Goal: Task Accomplishment & Management: Manage account settings

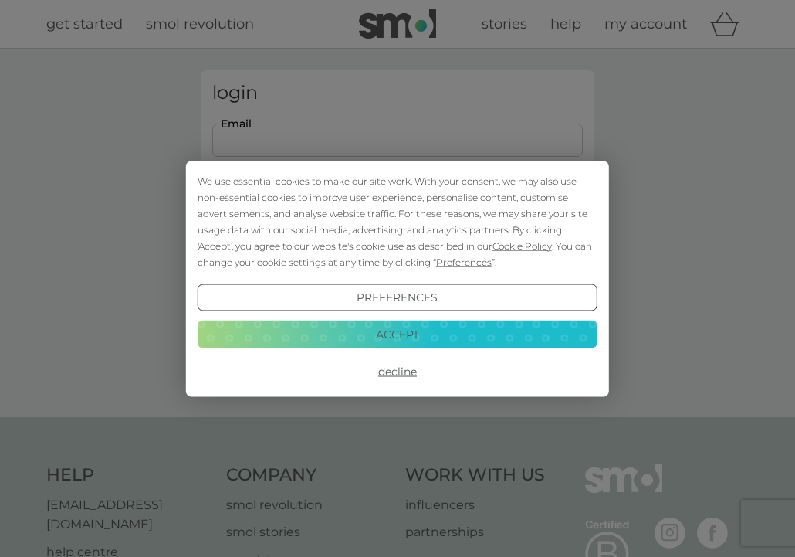
type input "[EMAIL_ADDRESS][DOMAIN_NAME]"
click at [410, 368] on button "Decline" at bounding box center [398, 372] width 400 height 28
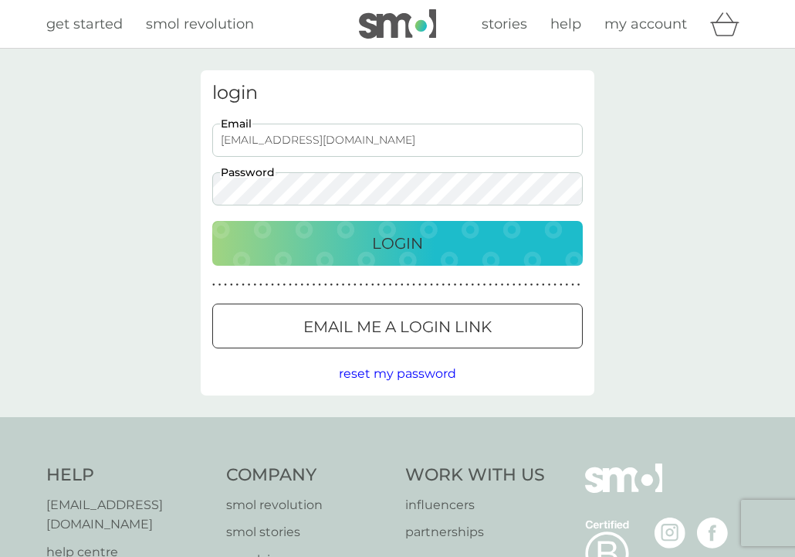
click at [397, 245] on p "Login" at bounding box center [397, 243] width 51 height 25
type input "[EMAIL_ADDRESS][DOMAIN_NAME]"
click at [358, 242] on div "Login" at bounding box center [398, 243] width 340 height 25
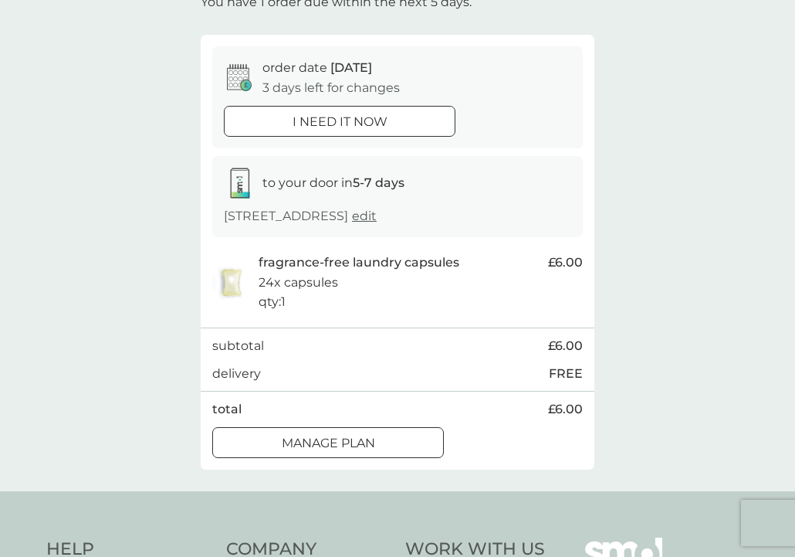
scroll to position [118, 0]
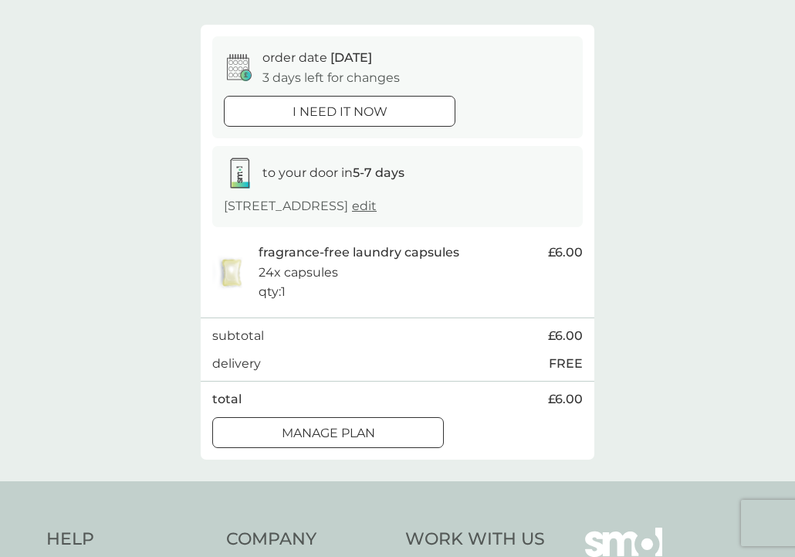
click at [412, 431] on div "Manage plan" at bounding box center [328, 433] width 230 height 20
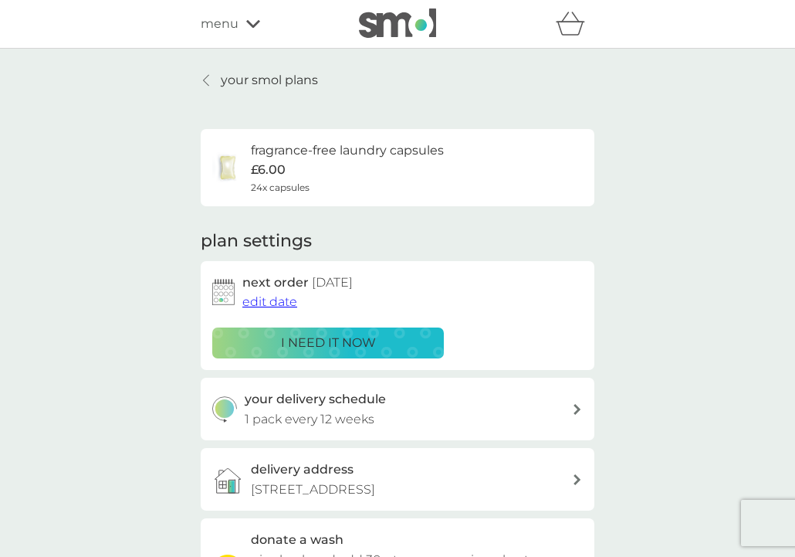
scroll to position [90, 0]
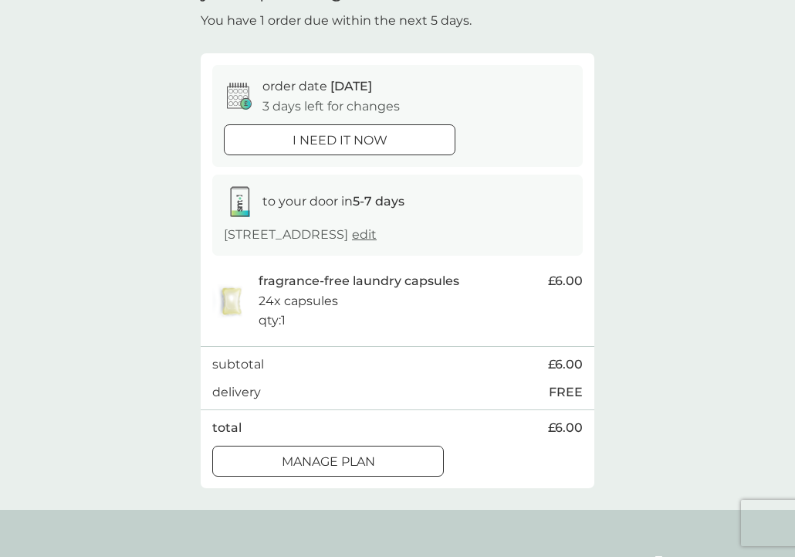
click at [377, 232] on span "edit" at bounding box center [364, 234] width 25 height 15
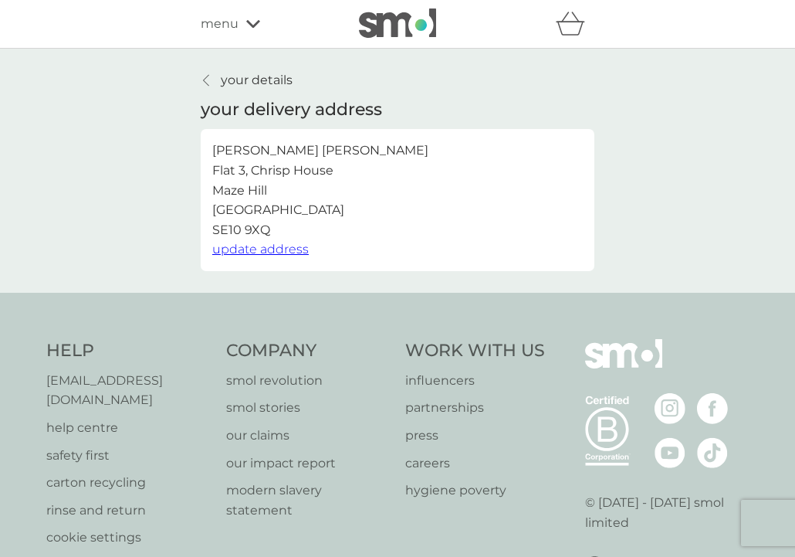
click at [291, 249] on span "update address" at bounding box center [260, 249] width 97 height 15
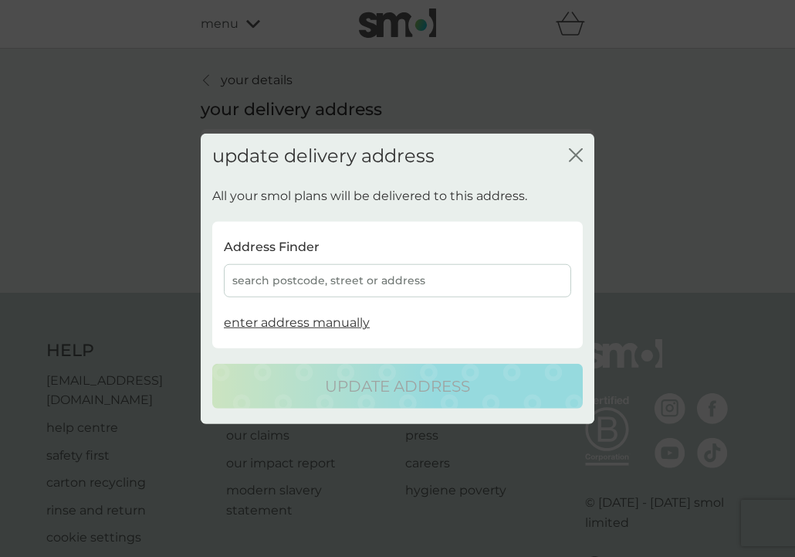
click at [305, 279] on div "search postcode, street or address" at bounding box center [398, 280] width 348 height 33
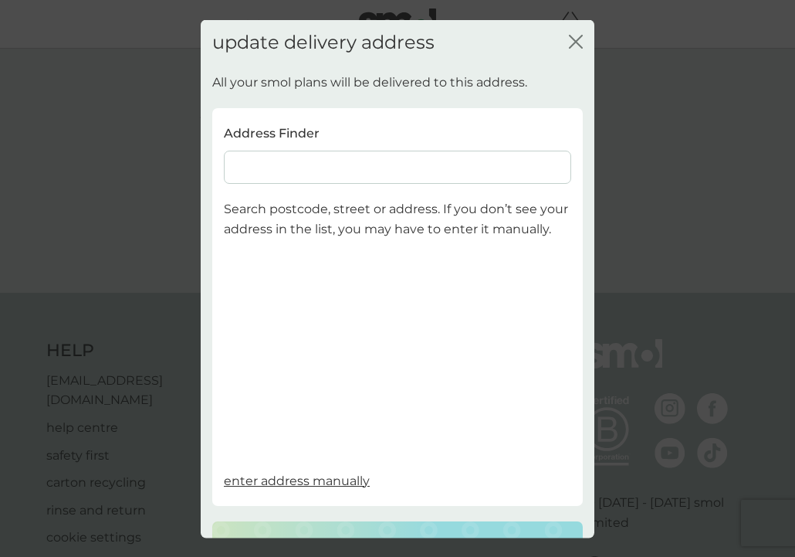
click at [280, 167] on input at bounding box center [398, 167] width 348 height 33
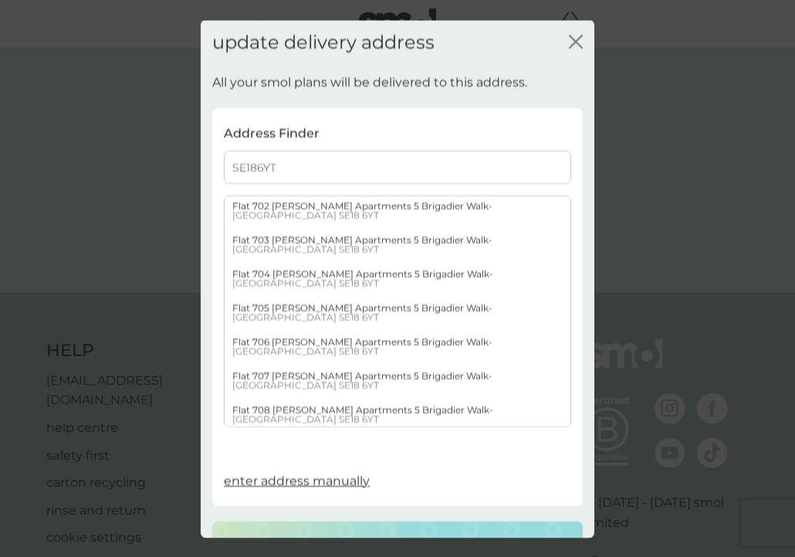
scroll to position [1599, 0]
type input "SE186YT"
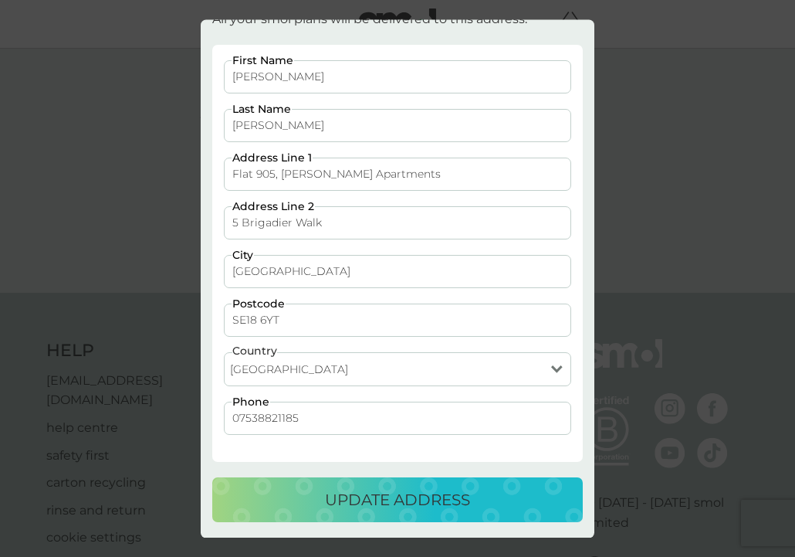
scroll to position [62, 0]
click at [392, 491] on p "update address" at bounding box center [397, 500] width 145 height 25
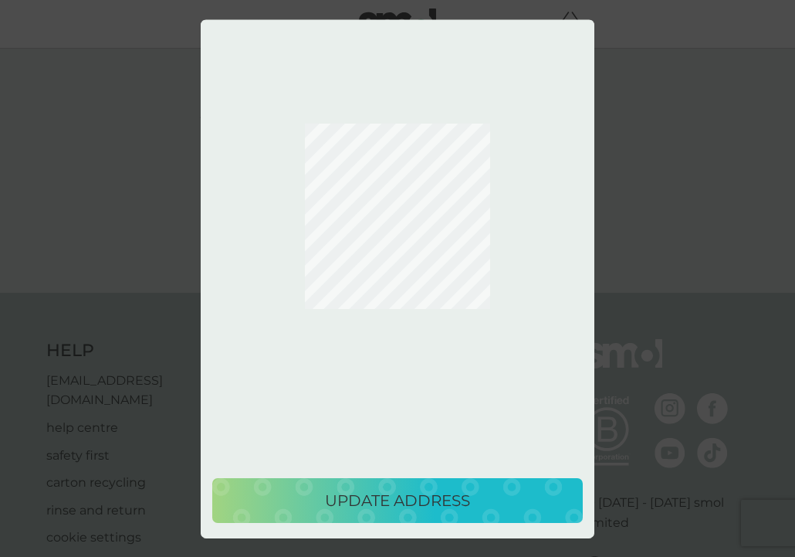
scroll to position [0, 0]
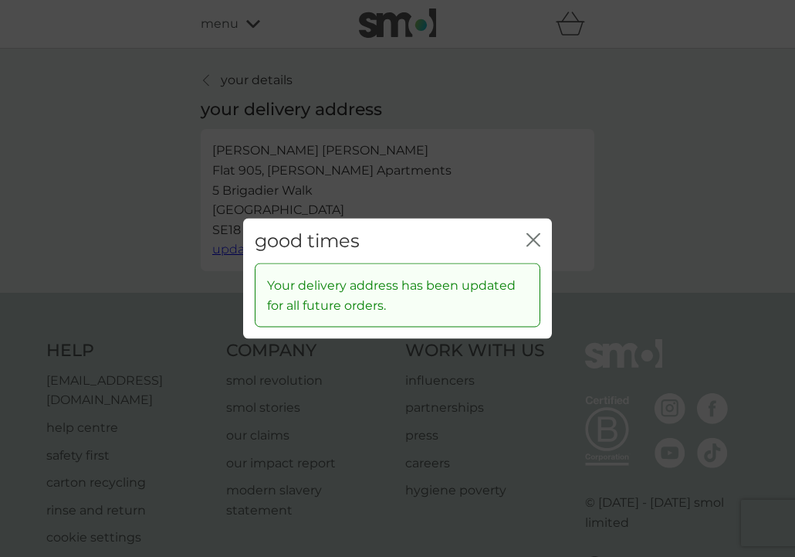
click at [534, 240] on icon "close" at bounding box center [537, 239] width 6 height 12
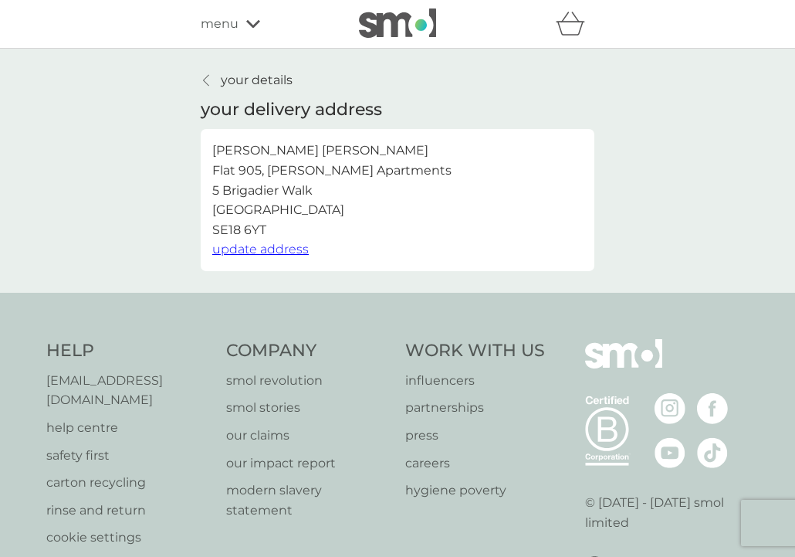
click at [200, 82] on div "your details your delivery address [PERSON_NAME][STREET_ADDRESS][PERSON_NAME] u…" at bounding box center [397, 170] width 417 height 201
click at [202, 82] on div at bounding box center [207, 80] width 11 height 12
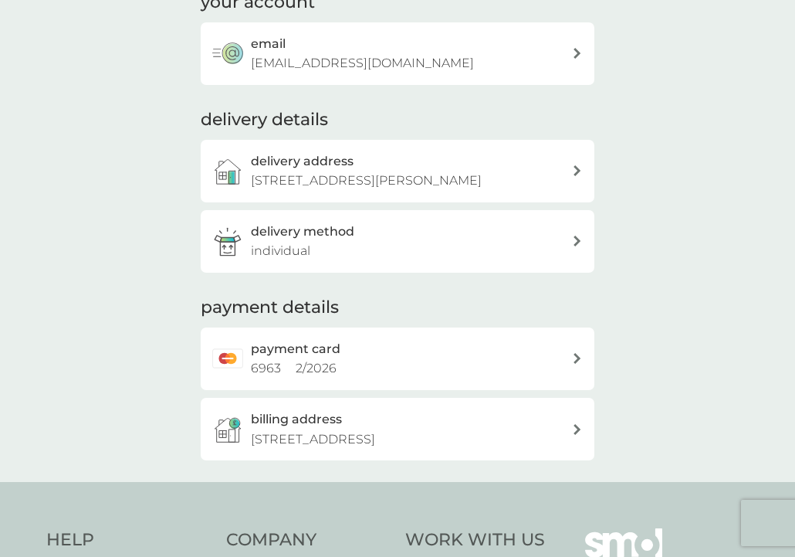
scroll to position [137, 0]
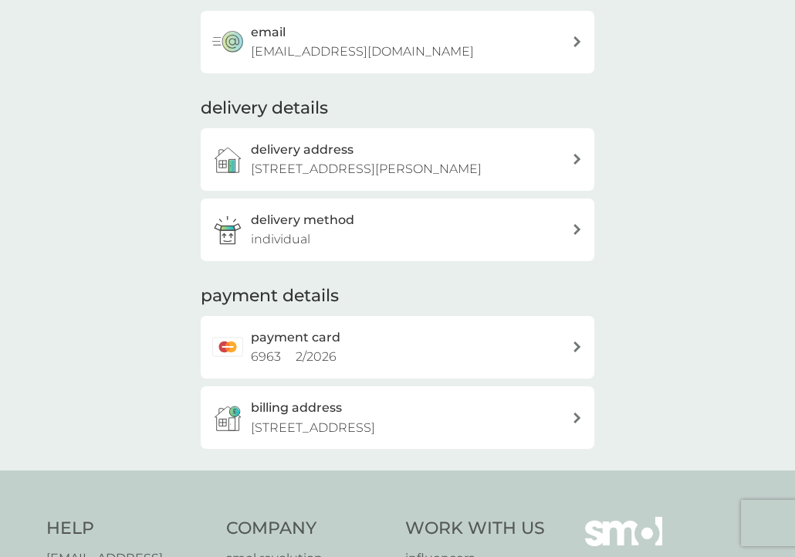
click at [438, 236] on div "delivery method individual" at bounding box center [411, 229] width 321 height 39
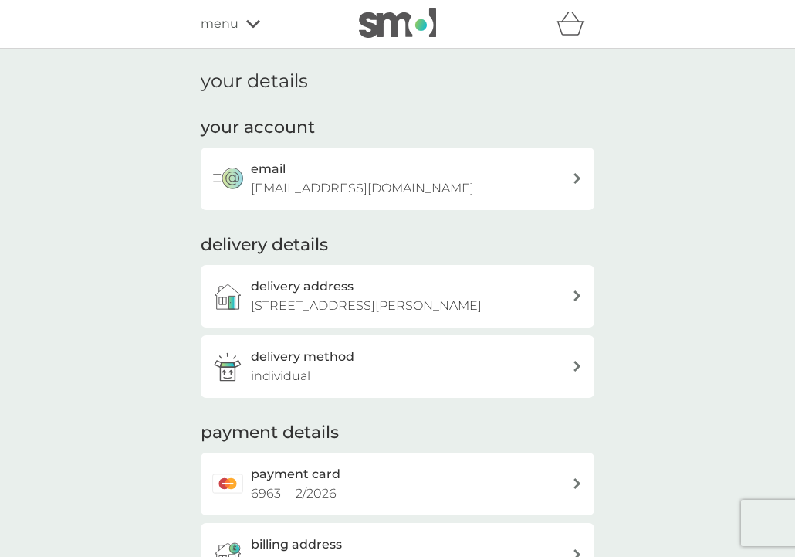
click at [254, 25] on icon at bounding box center [253, 24] width 14 height 8
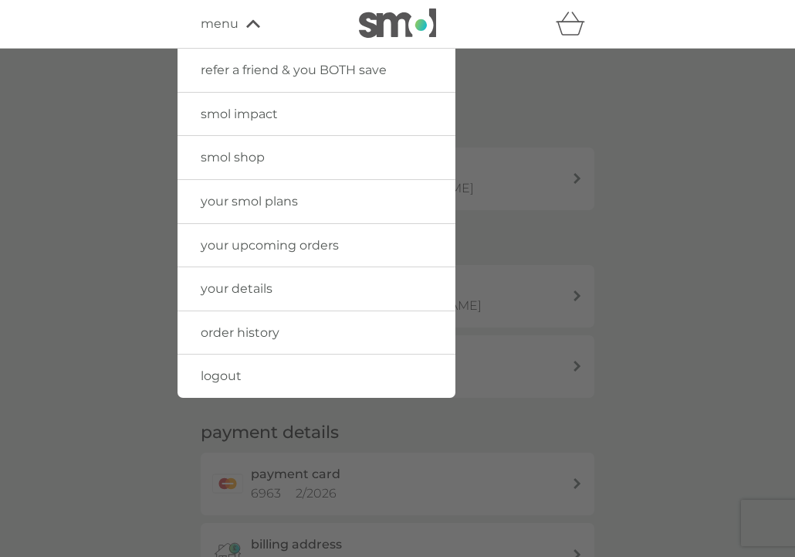
click at [250, 198] on span "your smol plans" at bounding box center [249, 201] width 97 height 15
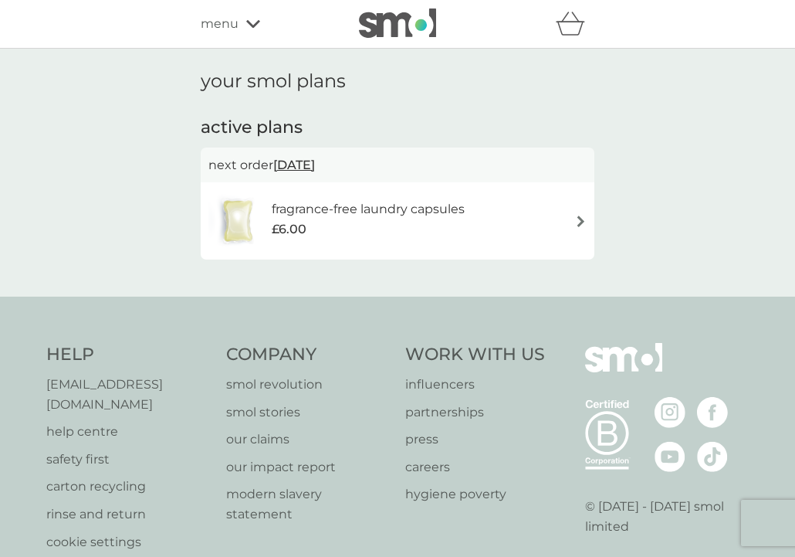
click at [315, 164] on span "[DATE]" at bounding box center [294, 165] width 42 height 30
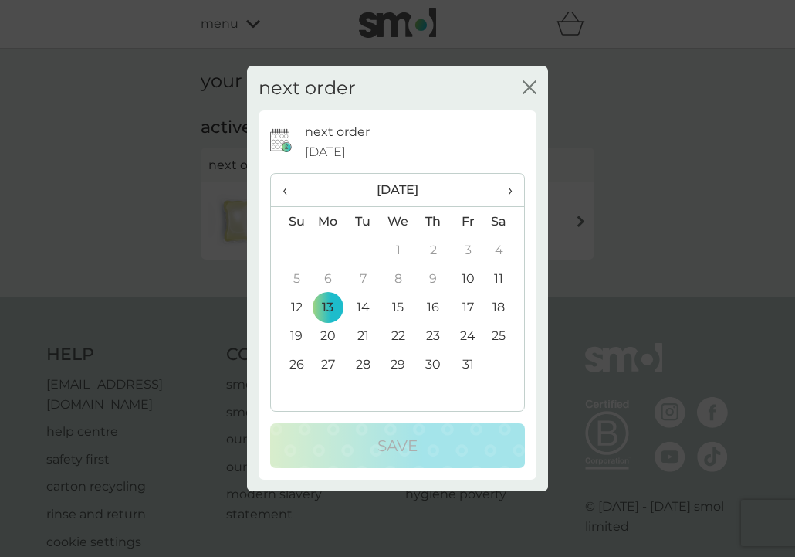
click at [510, 190] on span "›" at bounding box center [504, 190] width 15 height 32
click at [325, 335] on td "17" at bounding box center [328, 335] width 36 height 29
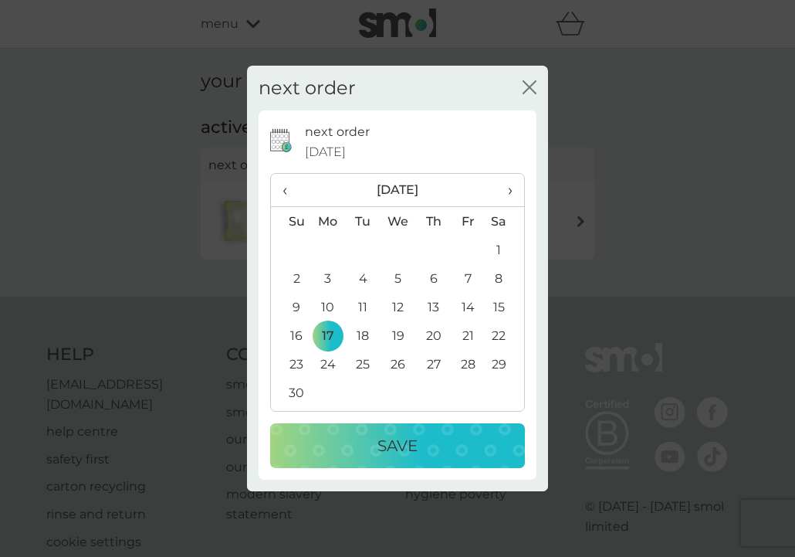
click at [479, 448] on div "Save" at bounding box center [398, 445] width 224 height 25
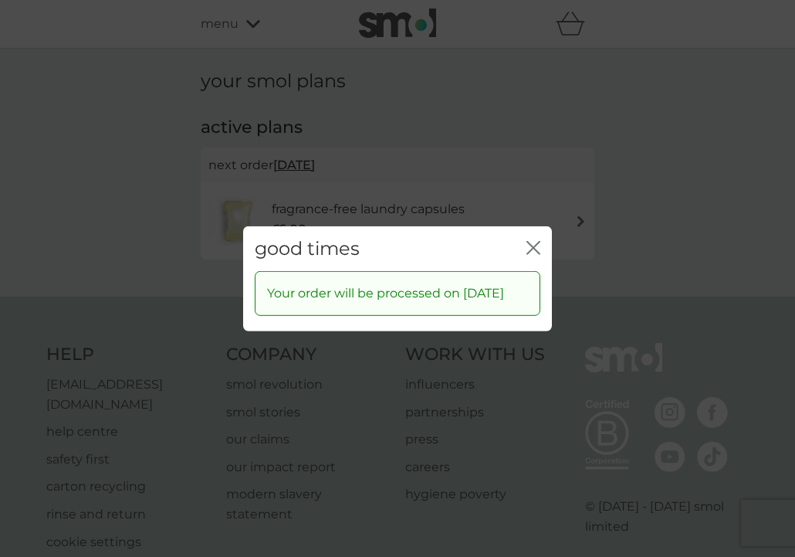
click at [534, 240] on icon "close" at bounding box center [534, 247] width 14 height 14
